Goal: Feedback & Contribution: Submit feedback/report problem

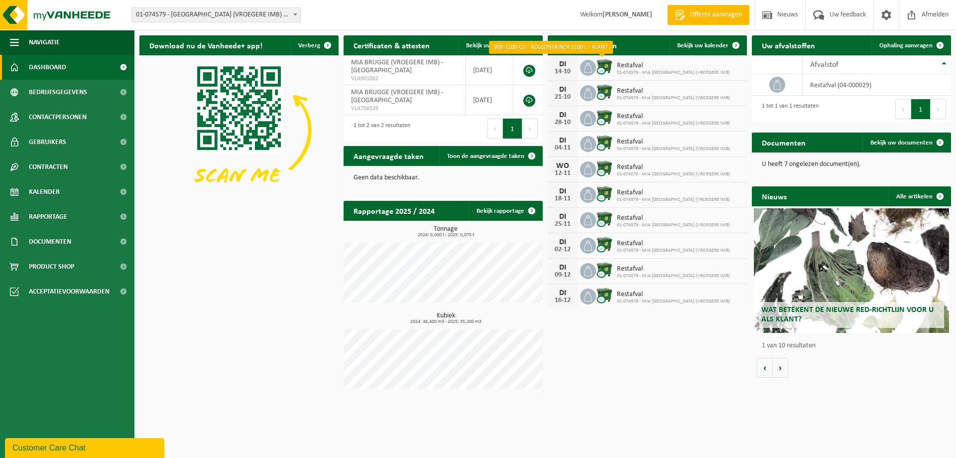
click at [603, 63] on img at bounding box center [604, 66] width 17 height 17
click at [588, 63] on icon at bounding box center [588, 68] width 10 height 10
click at [563, 64] on div "DI" at bounding box center [563, 64] width 20 height 8
click at [609, 64] on img at bounding box center [604, 66] width 17 height 17
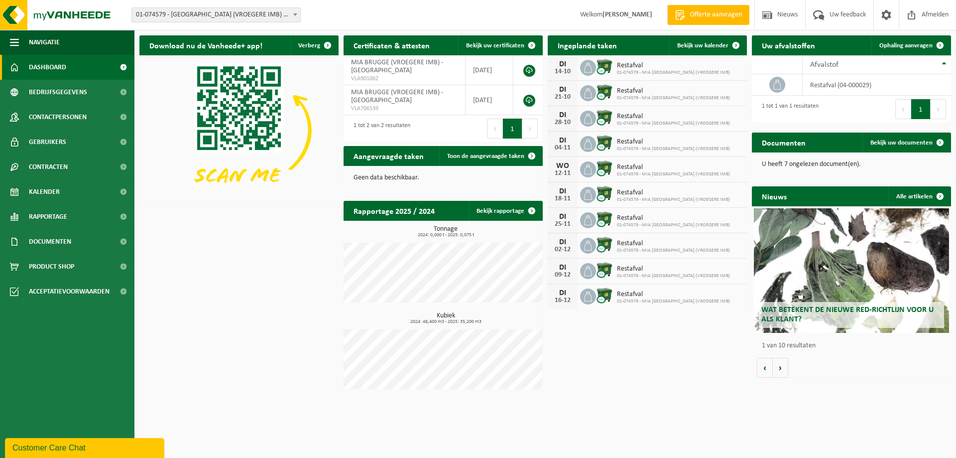
click at [609, 64] on img at bounding box center [604, 66] width 17 height 17
click at [22, 63] on link "Dashboard" at bounding box center [67, 67] width 134 height 25
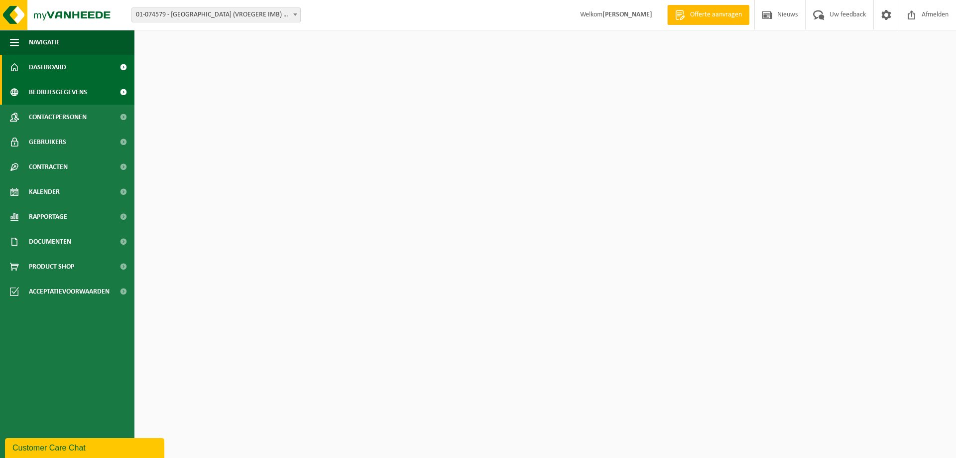
click at [31, 90] on span "Bedrijfsgegevens" at bounding box center [58, 92] width 58 height 25
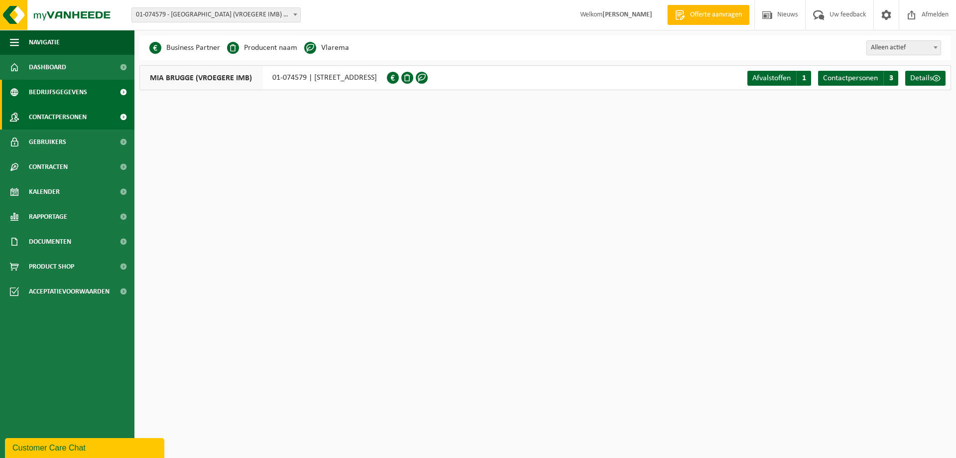
click at [27, 115] on link "Contactpersonen" at bounding box center [67, 117] width 134 height 25
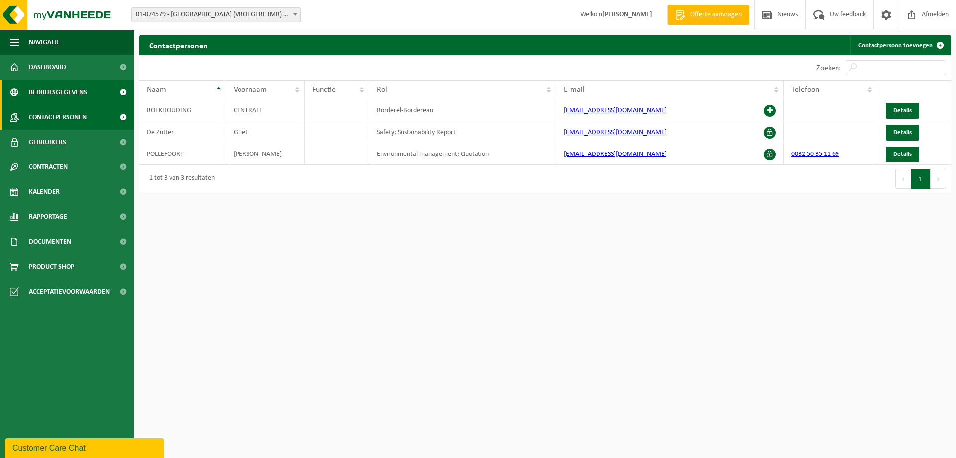
click at [37, 89] on span "Bedrijfsgegevens" at bounding box center [58, 92] width 58 height 25
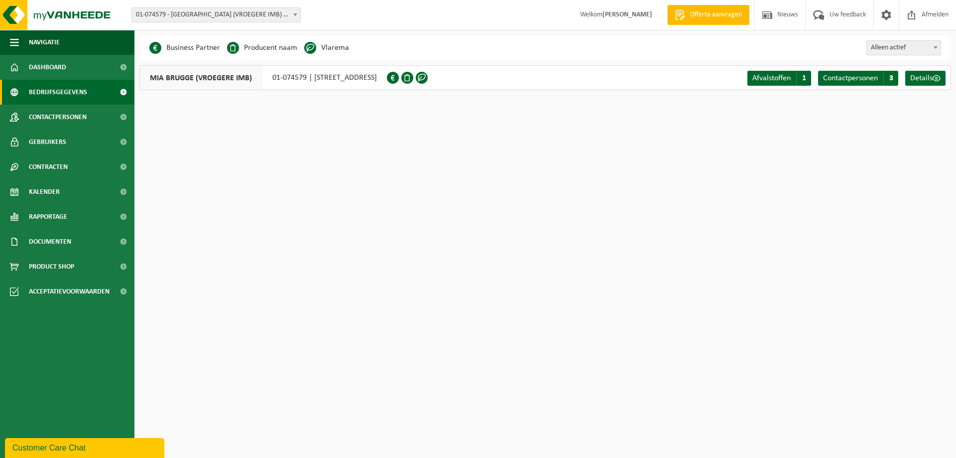
click at [277, 77] on div "MIA BRUGGE (VROEGERE IMB) 01-074579 | BOOGSCHUTTERSLAAN 25, 8310 SINT-KRUIS" at bounding box center [262, 77] width 247 height 25
click at [165, 76] on span "MIA BRUGGE (VROEGERE IMB)" at bounding box center [201, 78] width 122 height 24
click at [57, 112] on span "Contactpersonen" at bounding box center [58, 117] width 58 height 25
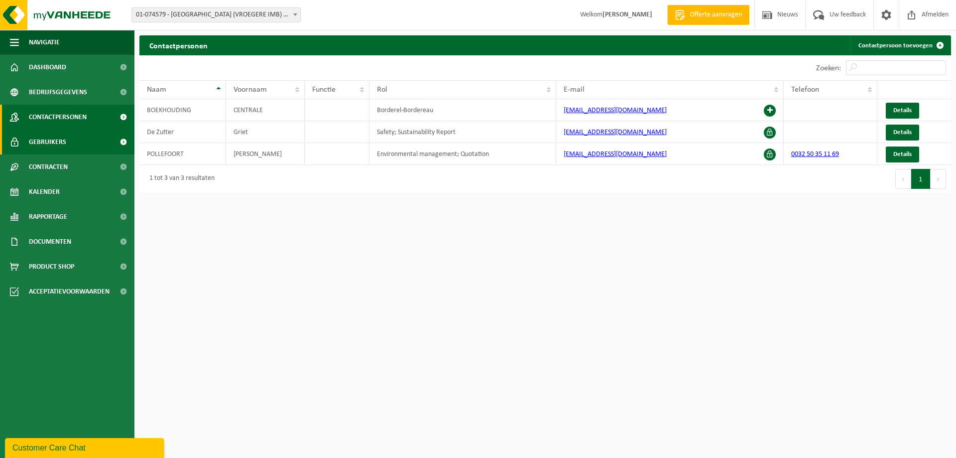
click at [70, 146] on link "Gebruikers" at bounding box center [67, 141] width 134 height 25
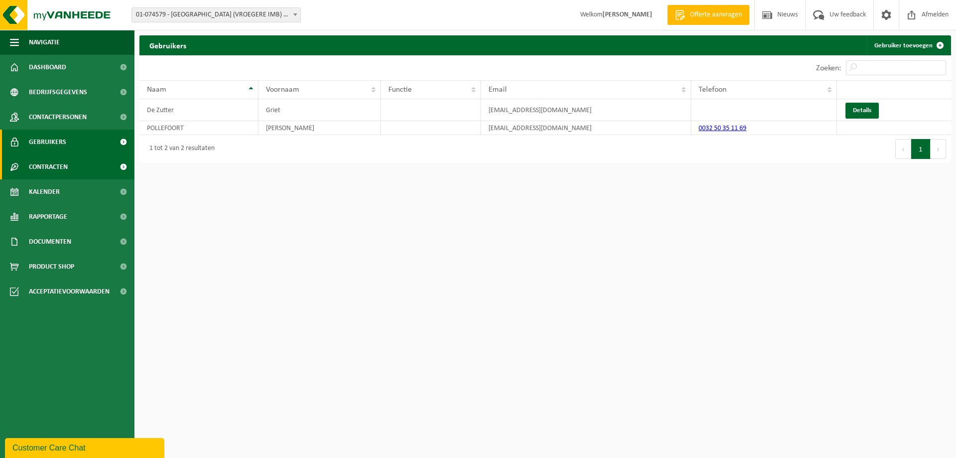
click at [58, 165] on span "Contracten" at bounding box center [48, 166] width 39 height 25
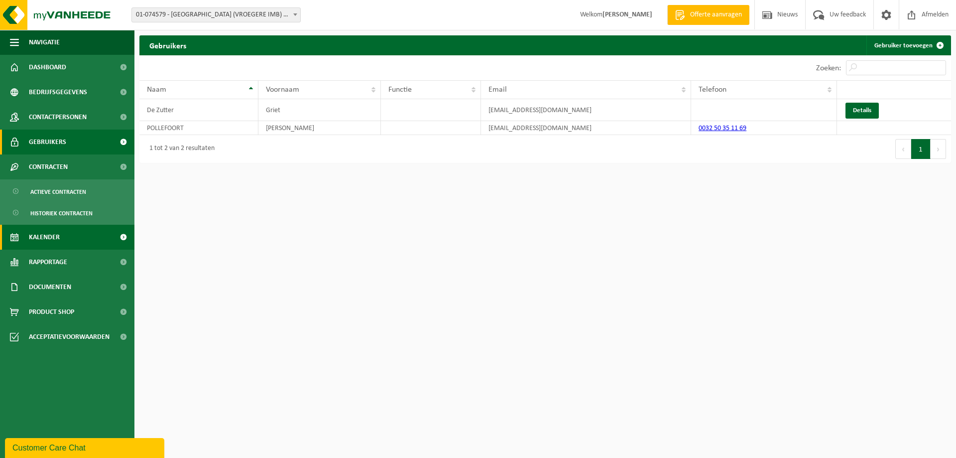
click at [41, 242] on span "Kalender" at bounding box center [44, 237] width 31 height 25
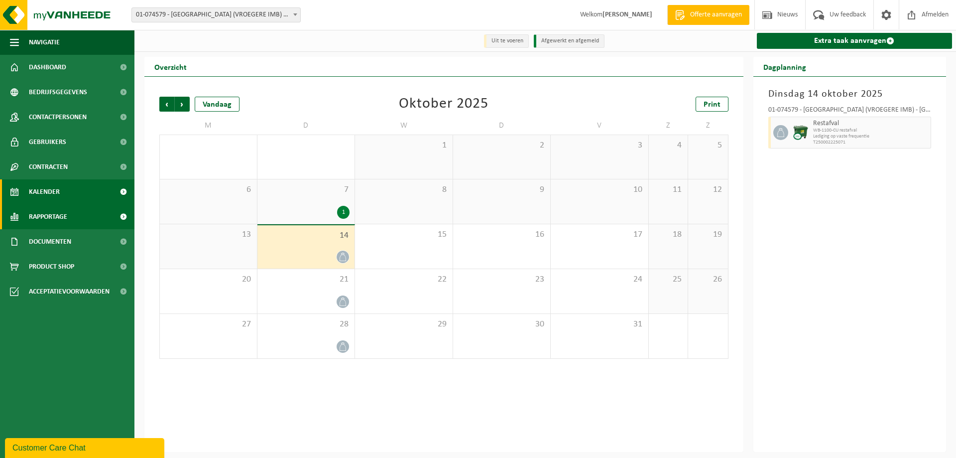
click at [48, 224] on span "Rapportage" at bounding box center [48, 216] width 38 height 25
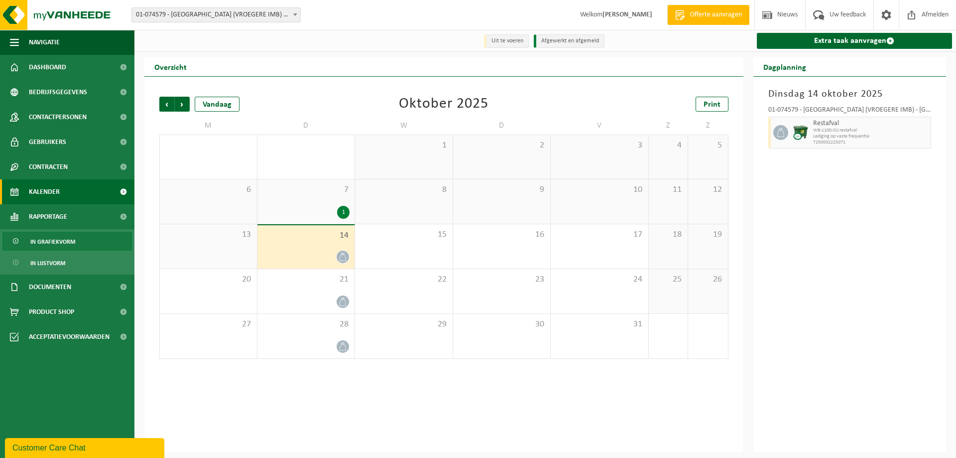
click at [45, 241] on span "In grafiekvorm" at bounding box center [52, 241] width 45 height 19
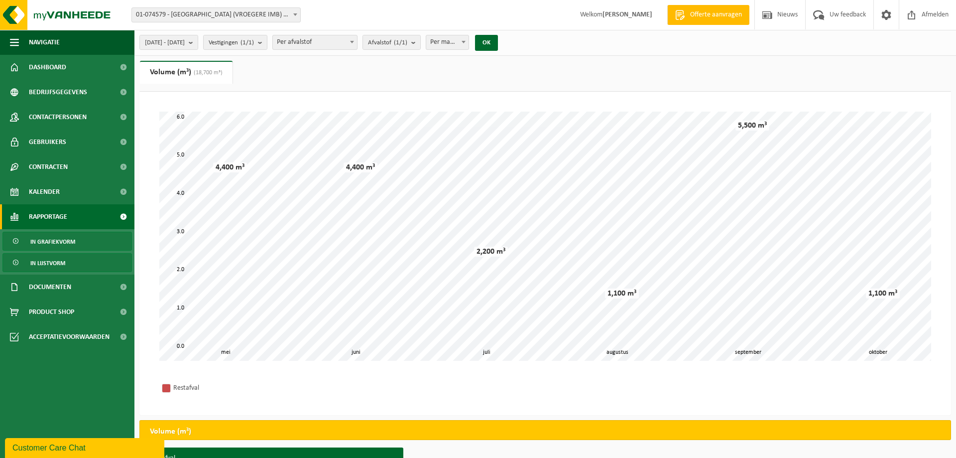
click at [43, 261] on span "In lijstvorm" at bounding box center [47, 262] width 35 height 19
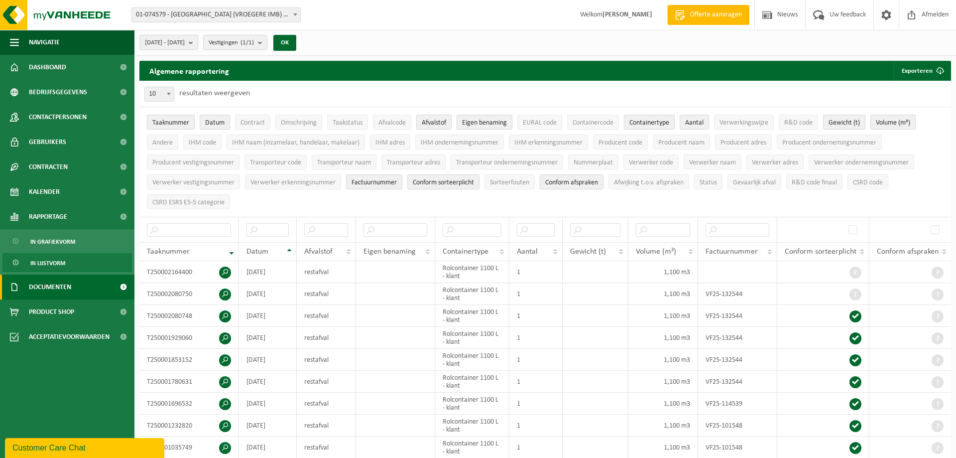
click at [42, 282] on span "Documenten" at bounding box center [50, 286] width 42 height 25
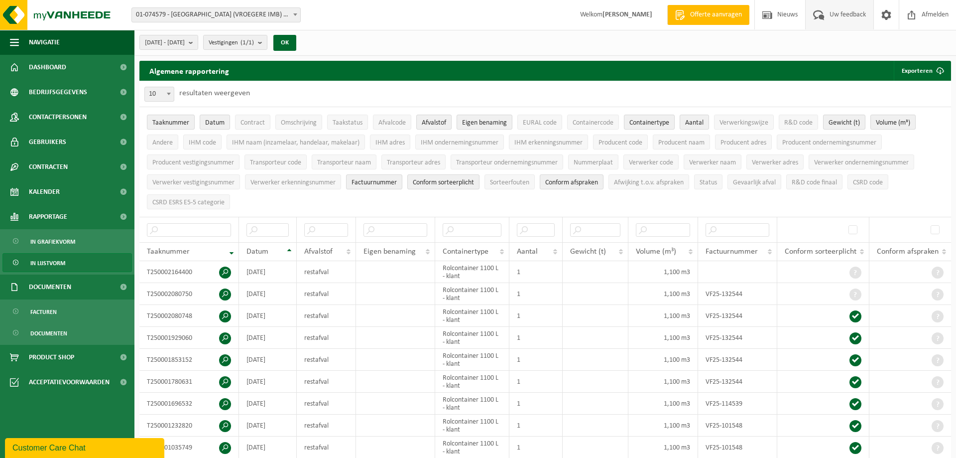
click at [844, 14] on span "Uw feedback" at bounding box center [847, 14] width 41 height 29
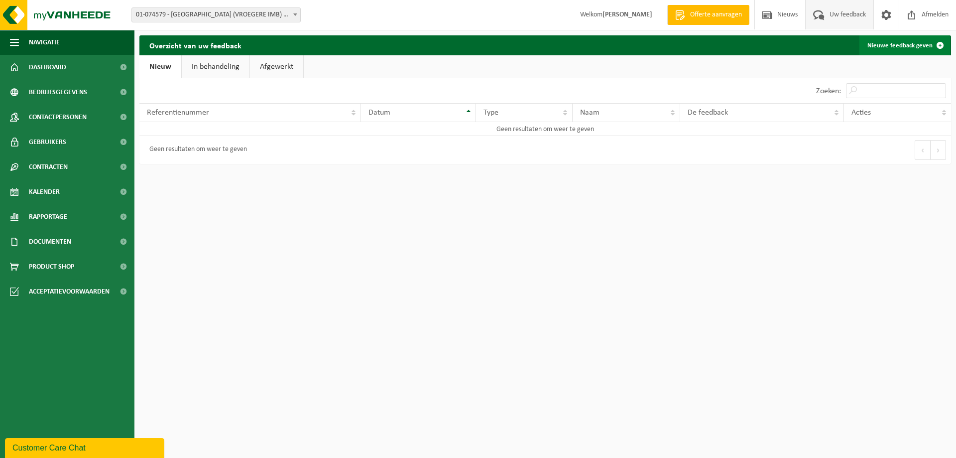
click at [879, 43] on link "Nieuwe feedback geven" at bounding box center [904, 45] width 91 height 20
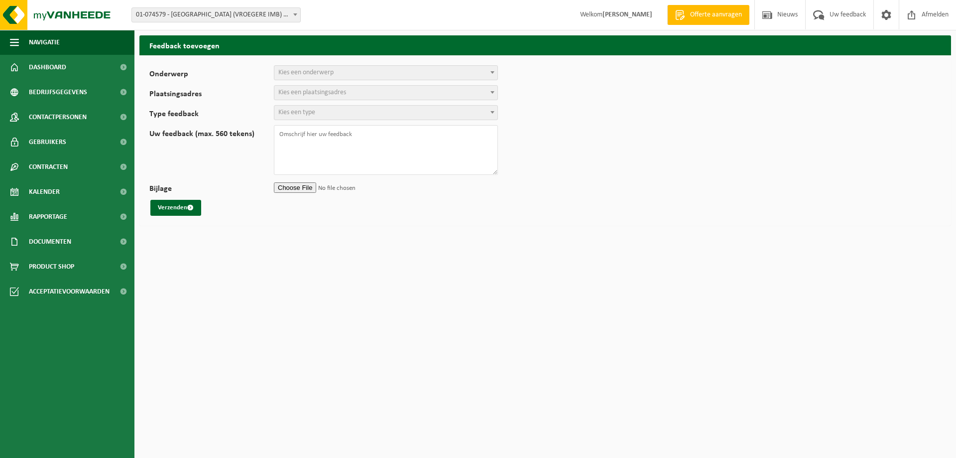
select select
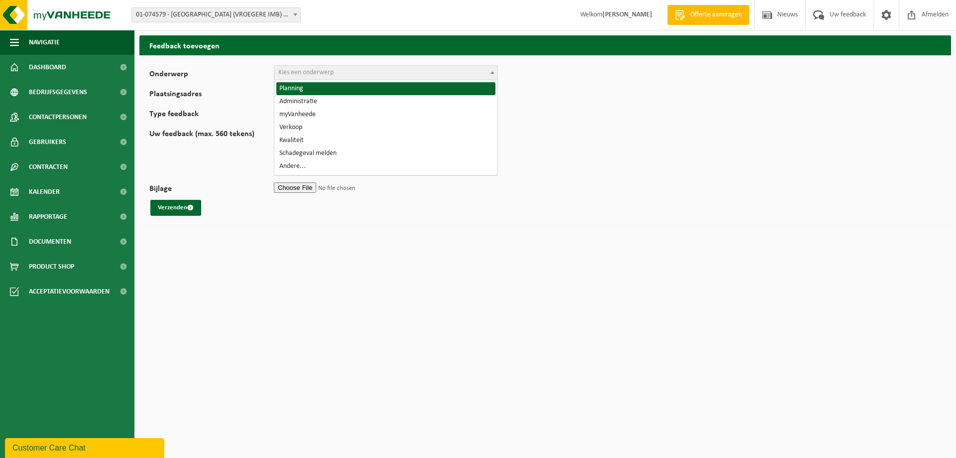
click at [318, 78] on span "Kies een onderwerp" at bounding box center [385, 73] width 223 height 14
select select "1"
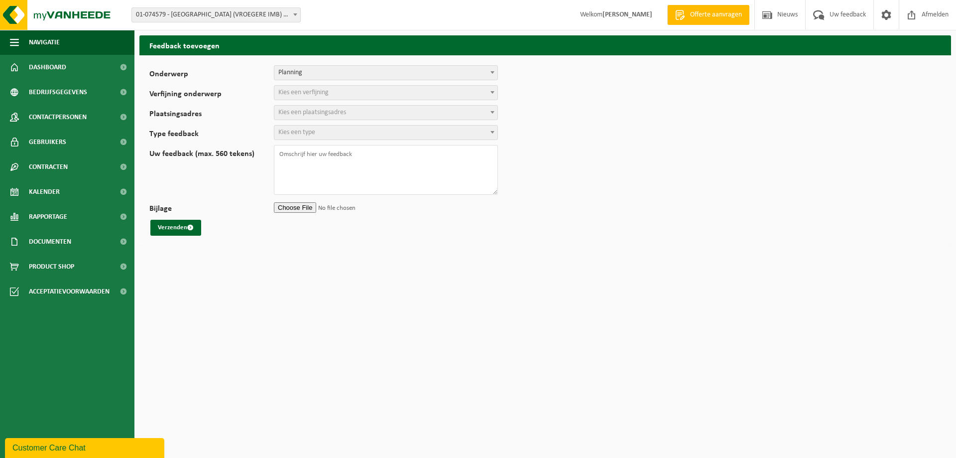
click at [303, 94] on span "Kies een verfijning" at bounding box center [303, 92] width 50 height 7
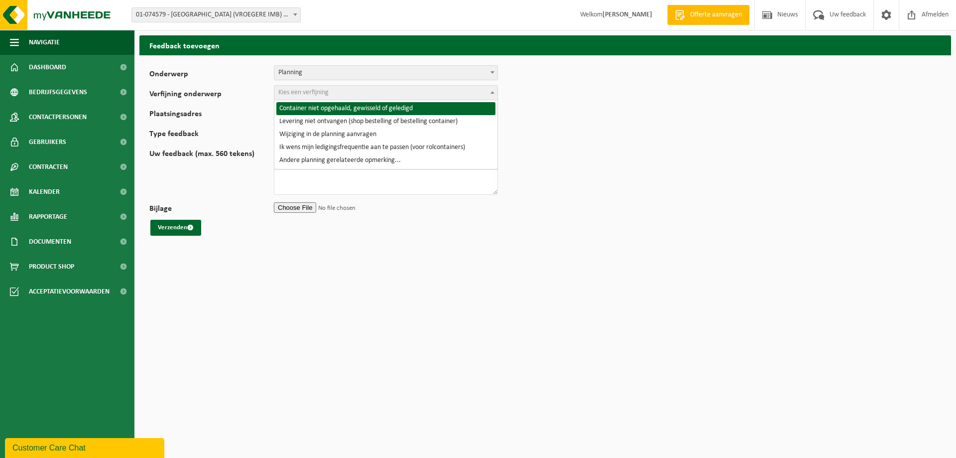
select select "2"
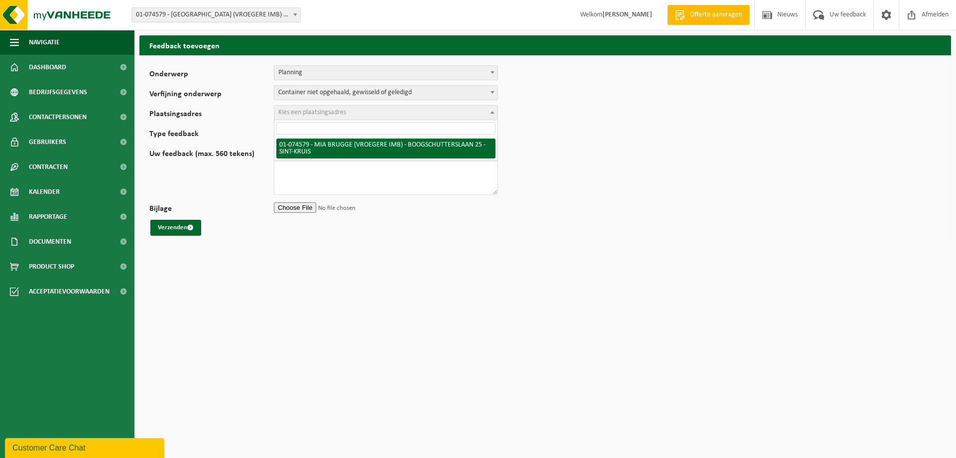
click at [312, 112] on span "Kies een plaatsingsadres" at bounding box center [312, 112] width 68 height 7
select select "10869"
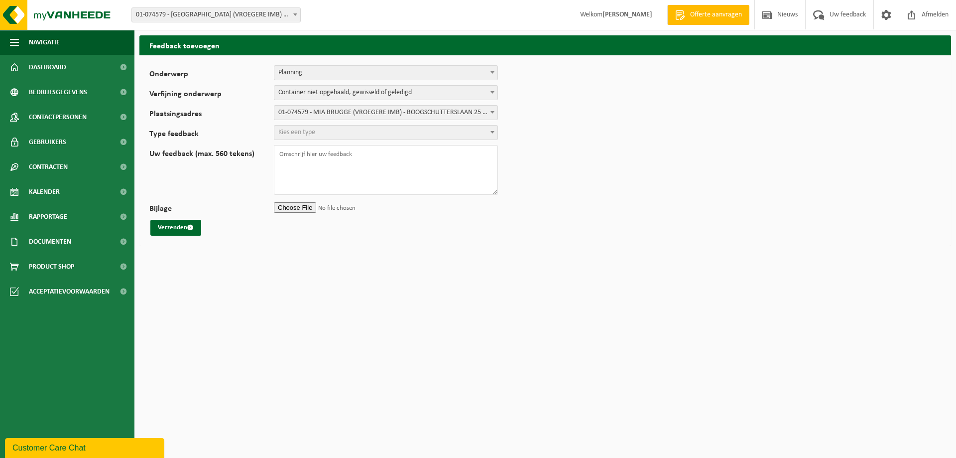
click at [312, 131] on span "Kies een type" at bounding box center [296, 131] width 37 height 7
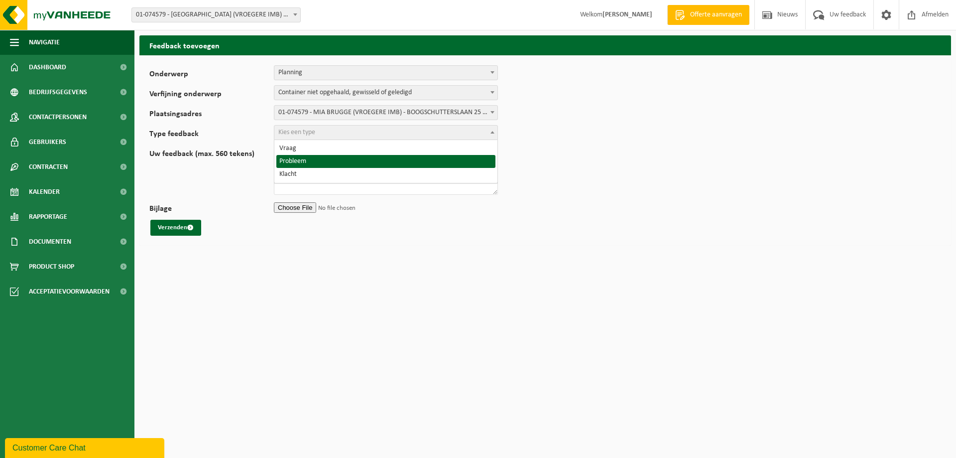
select select "ISS"
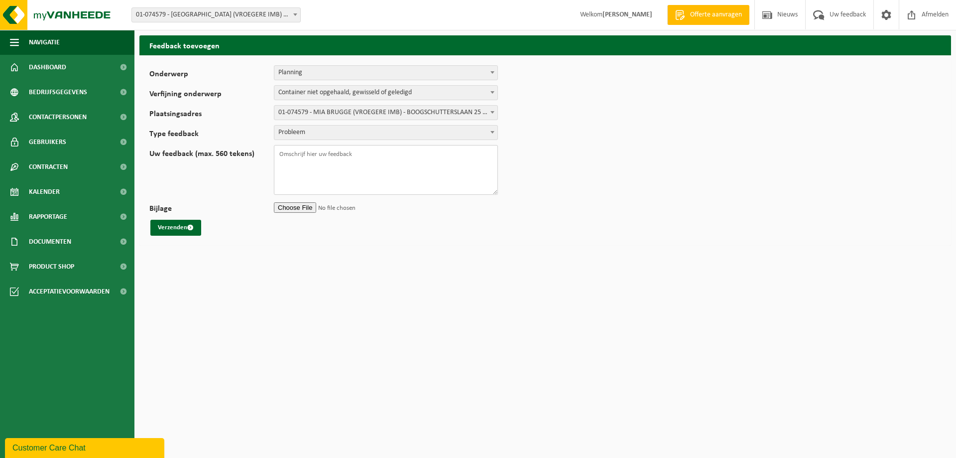
drag, startPoint x: 303, startPoint y: 162, endPoint x: 303, endPoint y: 155, distance: 7.0
click at [304, 161] on textarea "Uw feedback (max. 560 tekens)" at bounding box center [386, 170] width 224 height 50
type textarea "Beste, vandaag is onze afvalcontainer niet opgehaald; vermoedelijk als gevolg v…"
click at [180, 229] on button "Verzenden" at bounding box center [175, 228] width 51 height 16
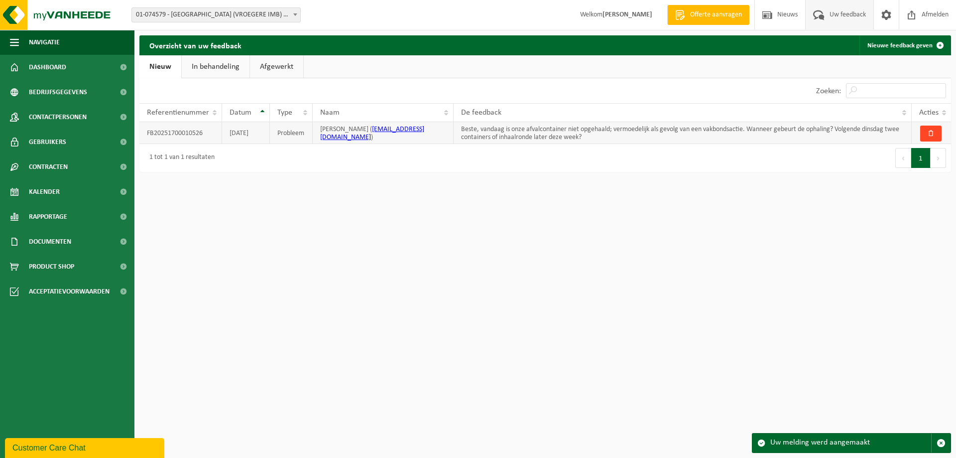
click at [928, 132] on span "button" at bounding box center [931, 133] width 6 height 6
click at [496, 134] on td "Beste, vandaag is onze afvalcontainer niet opgehaald; vermoedelijk als gevolg v…" at bounding box center [683, 133] width 458 height 22
click at [933, 132] on span "button" at bounding box center [931, 133] width 6 height 6
